Goal: Navigation & Orientation: Find specific page/section

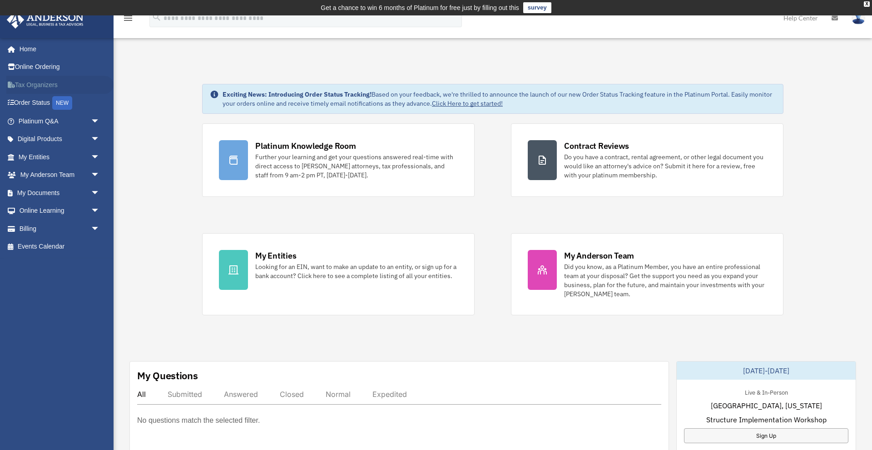
click at [42, 84] on link "Tax Organizers" at bounding box center [59, 85] width 107 height 18
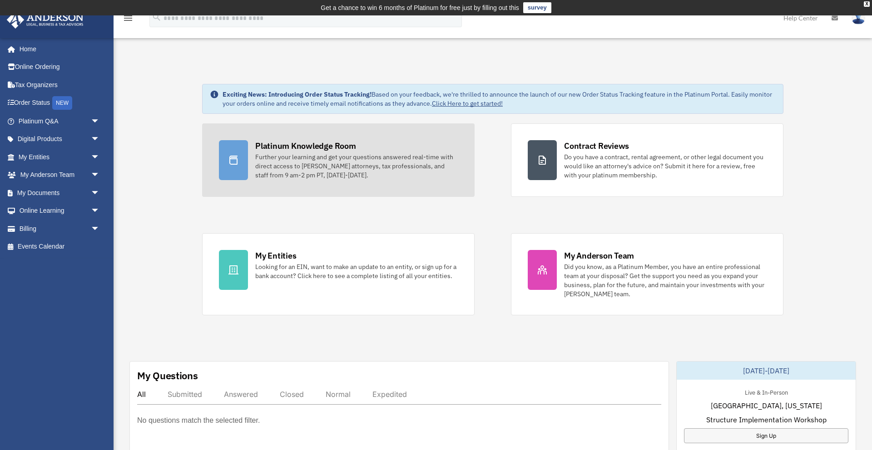
click at [299, 145] on div "Platinum Knowledge Room" at bounding box center [305, 145] width 101 height 11
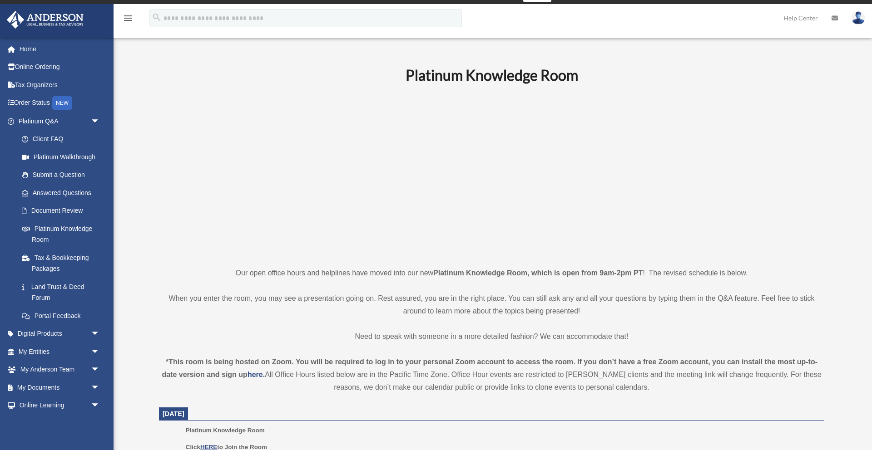
scroll to position [12, 0]
